Goal: Task Accomplishment & Management: Use online tool/utility

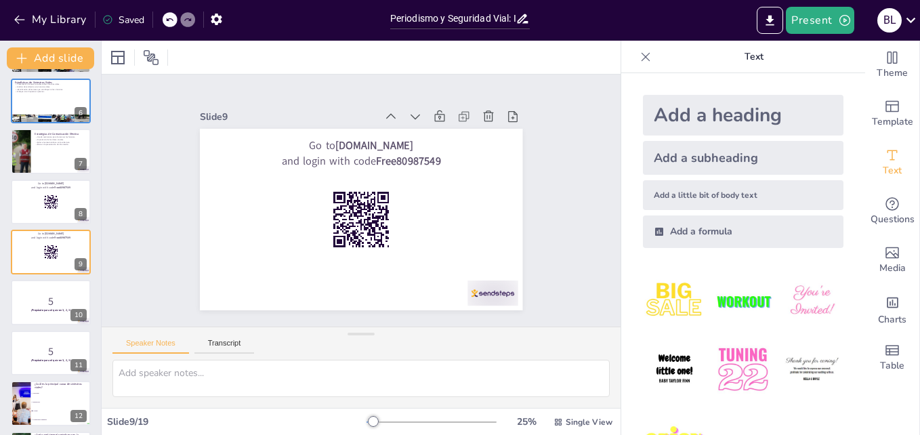
scroll to position [362, 0]
checkbox input "true"
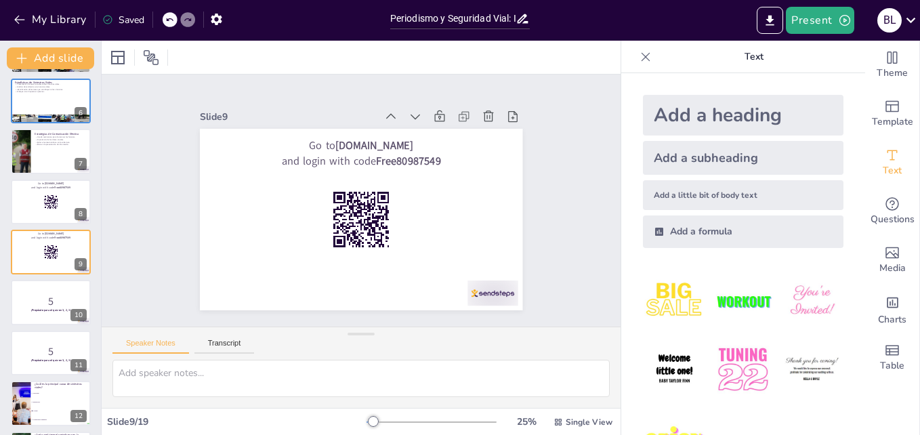
checkbox input "true"
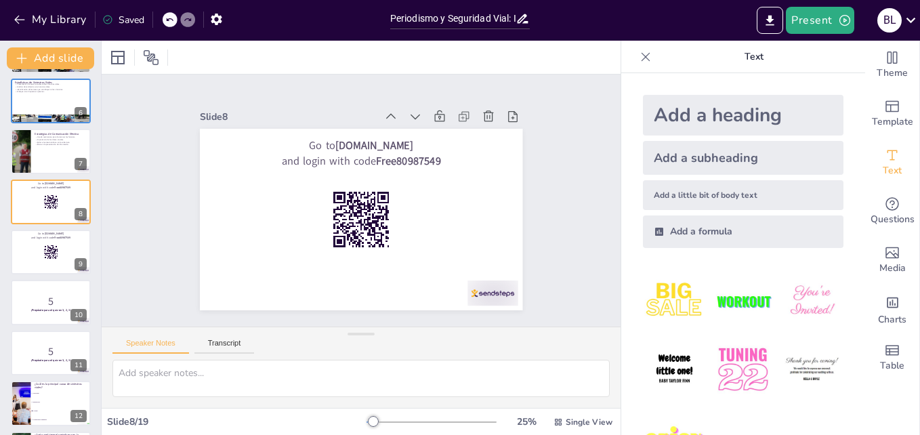
checkbox input "true"
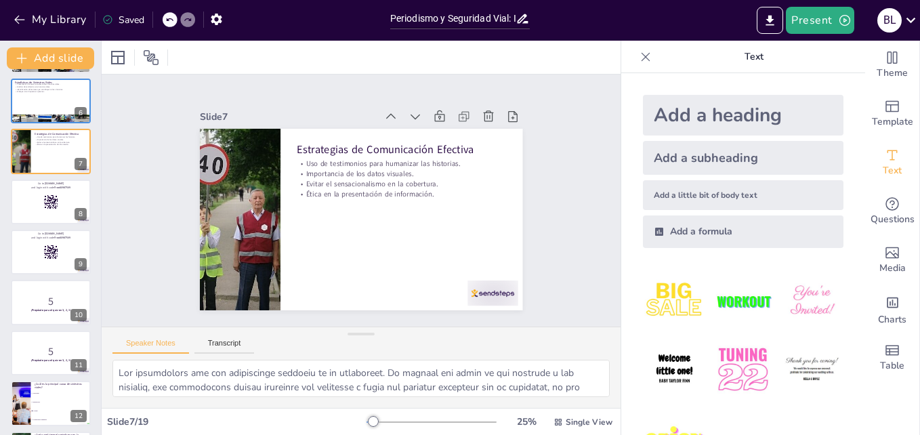
checkbox input "true"
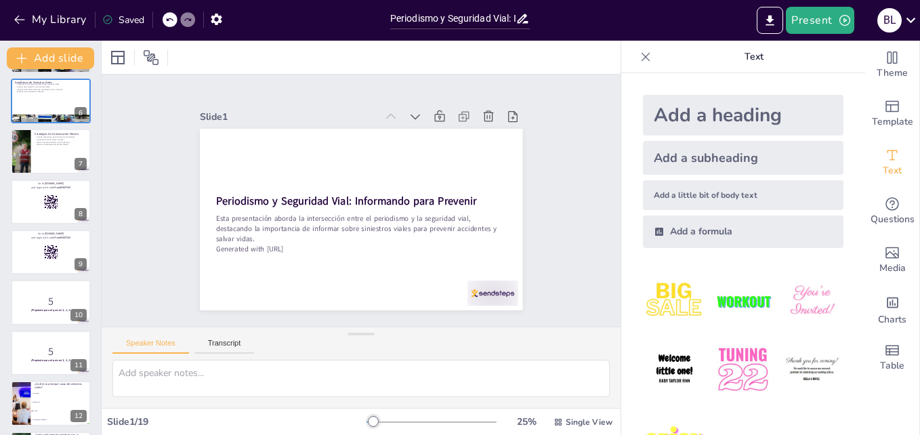
checkbox input "true"
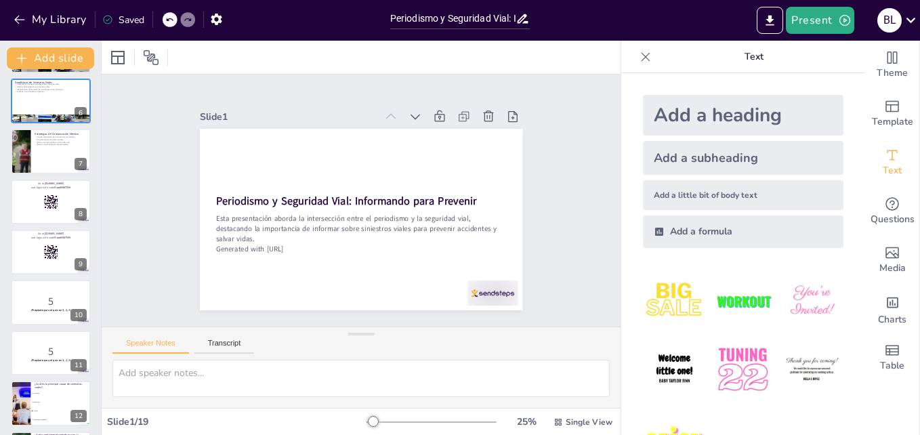
checkbox input "true"
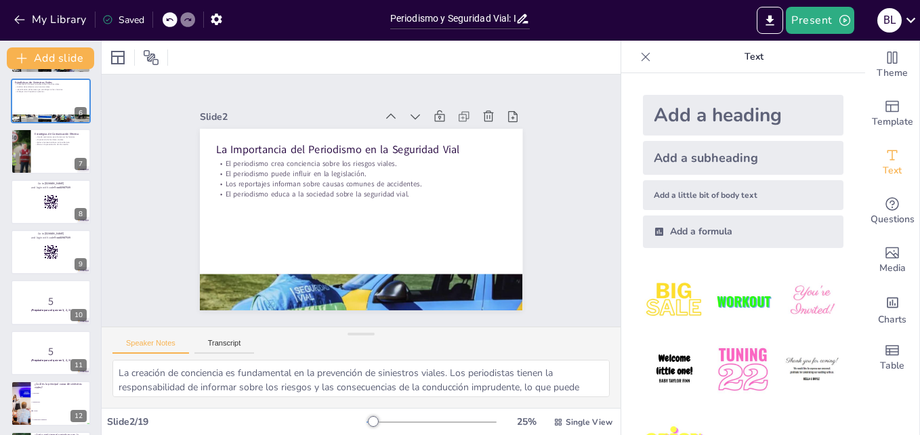
checkbox input "true"
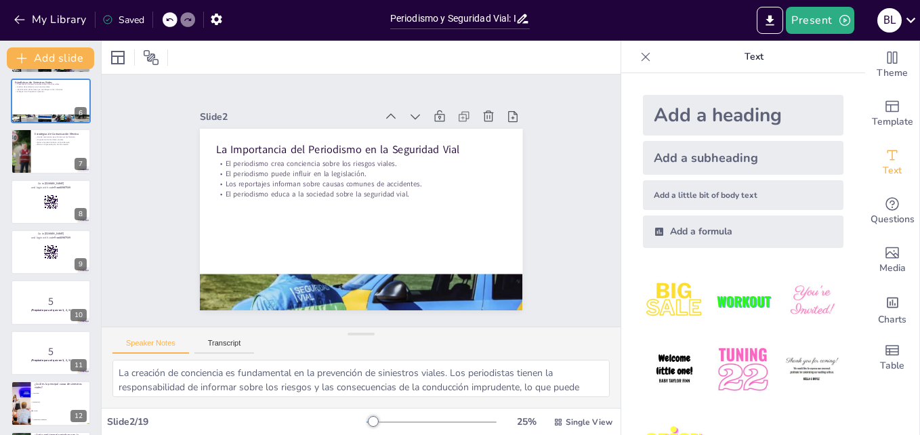
checkbox input "true"
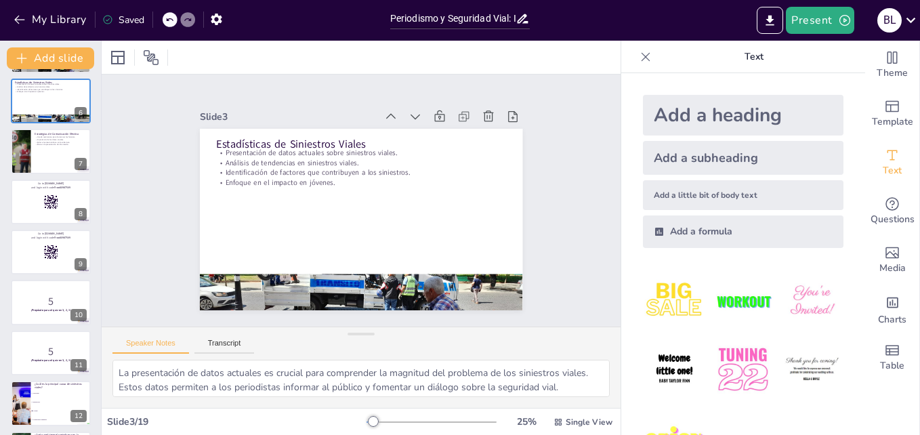
checkbox input "true"
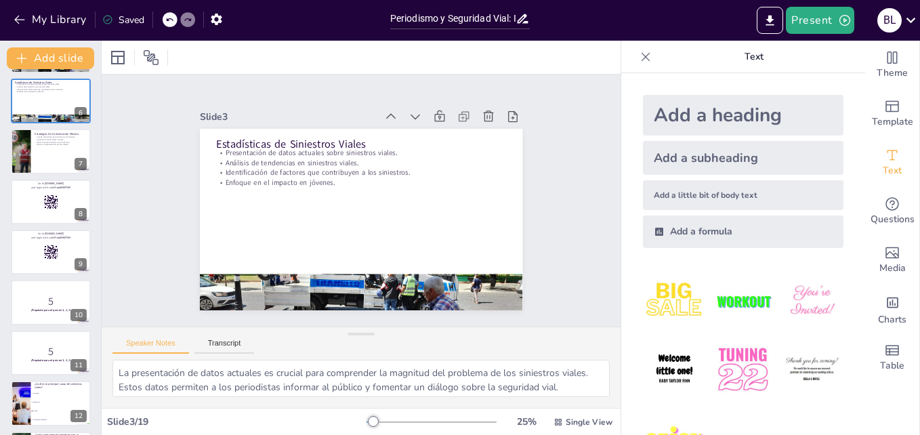
checkbox input "true"
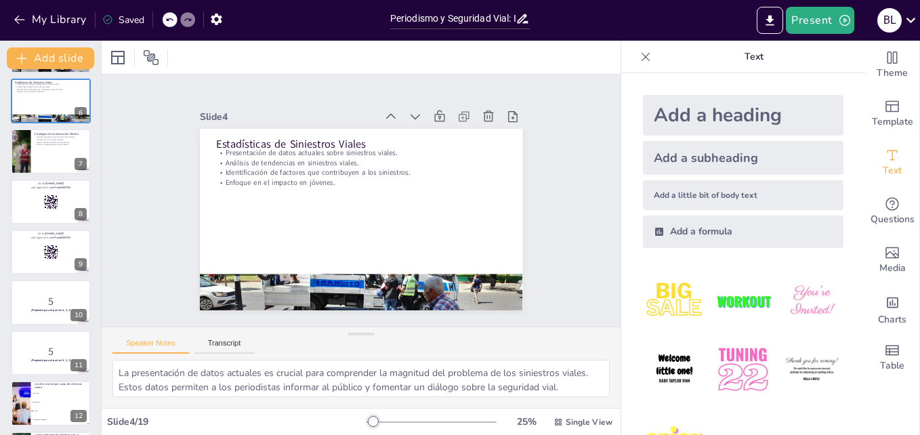
checkbox input "true"
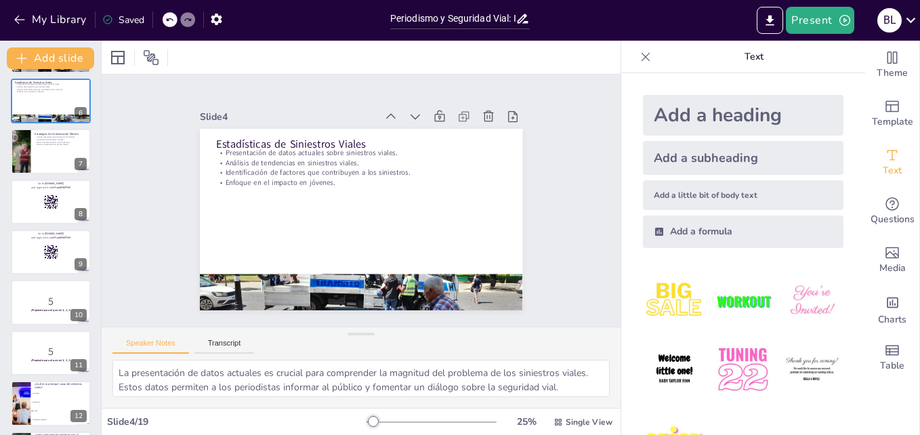
checkbox input "true"
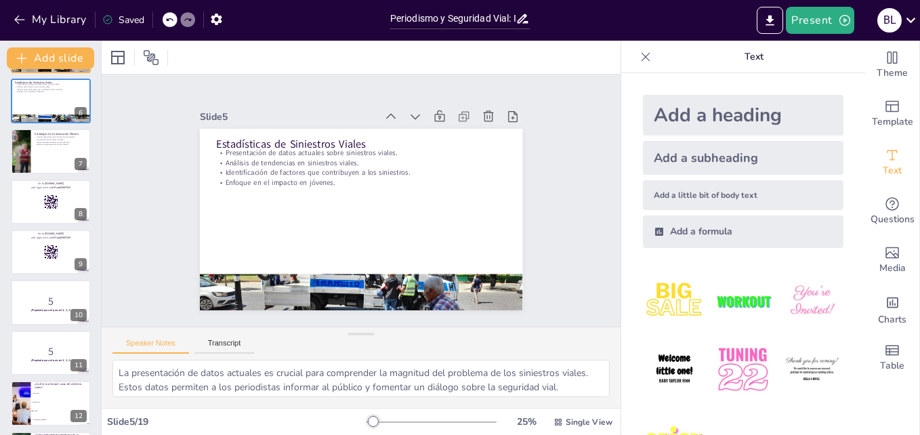
checkbox input "true"
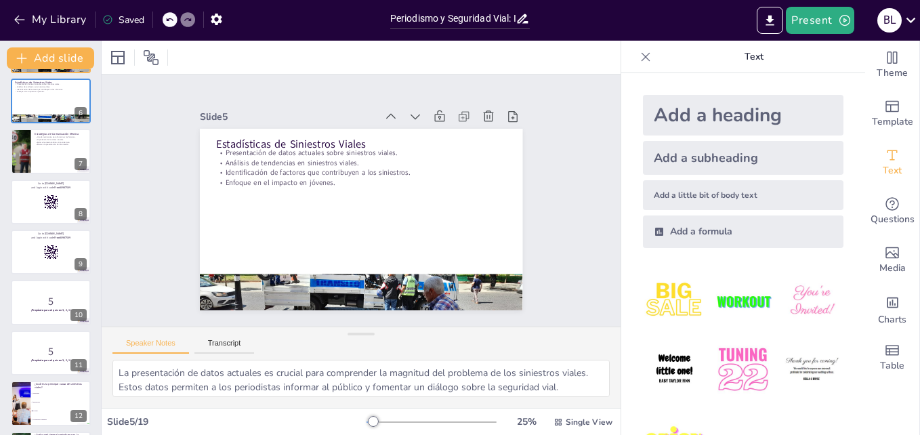
checkbox input "true"
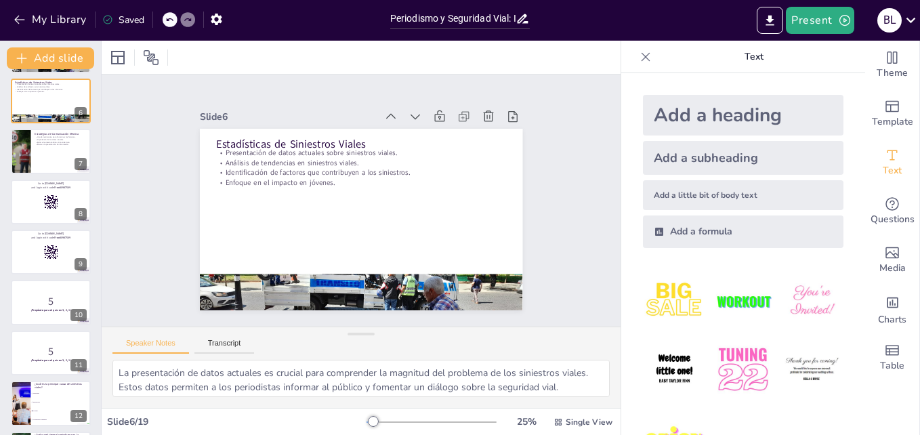
checkbox input "true"
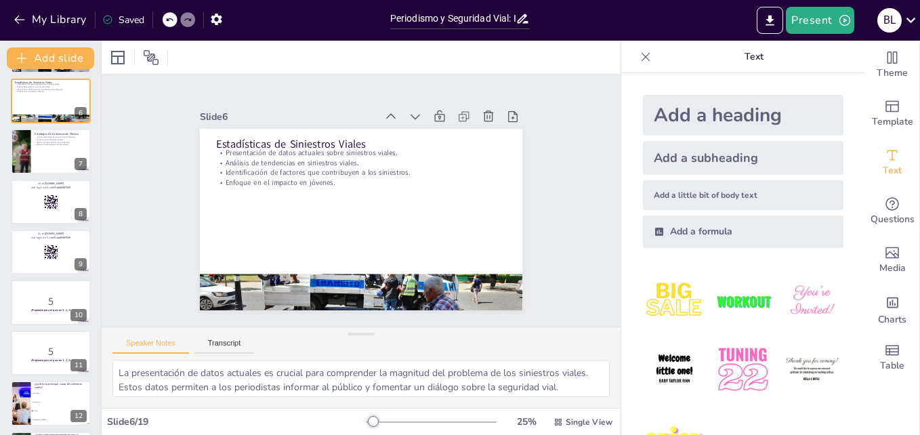
checkbox input "true"
